Goal: Browse casually

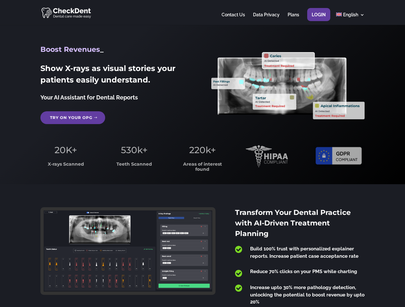
click at [202, 154] on span "220k+" at bounding box center [202, 150] width 27 height 11
click at [202, 12] on div at bounding box center [202, 12] width 324 height 25
click at [202, 154] on span "220k+" at bounding box center [202, 150] width 27 height 11
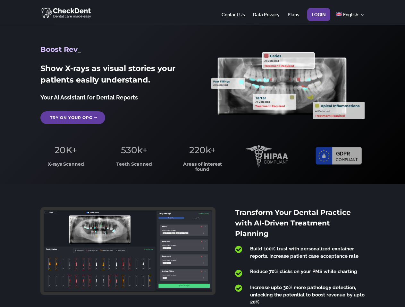
click at [202, 12] on div at bounding box center [202, 12] width 324 height 25
